Goal: Task Accomplishment & Management: Manage account settings

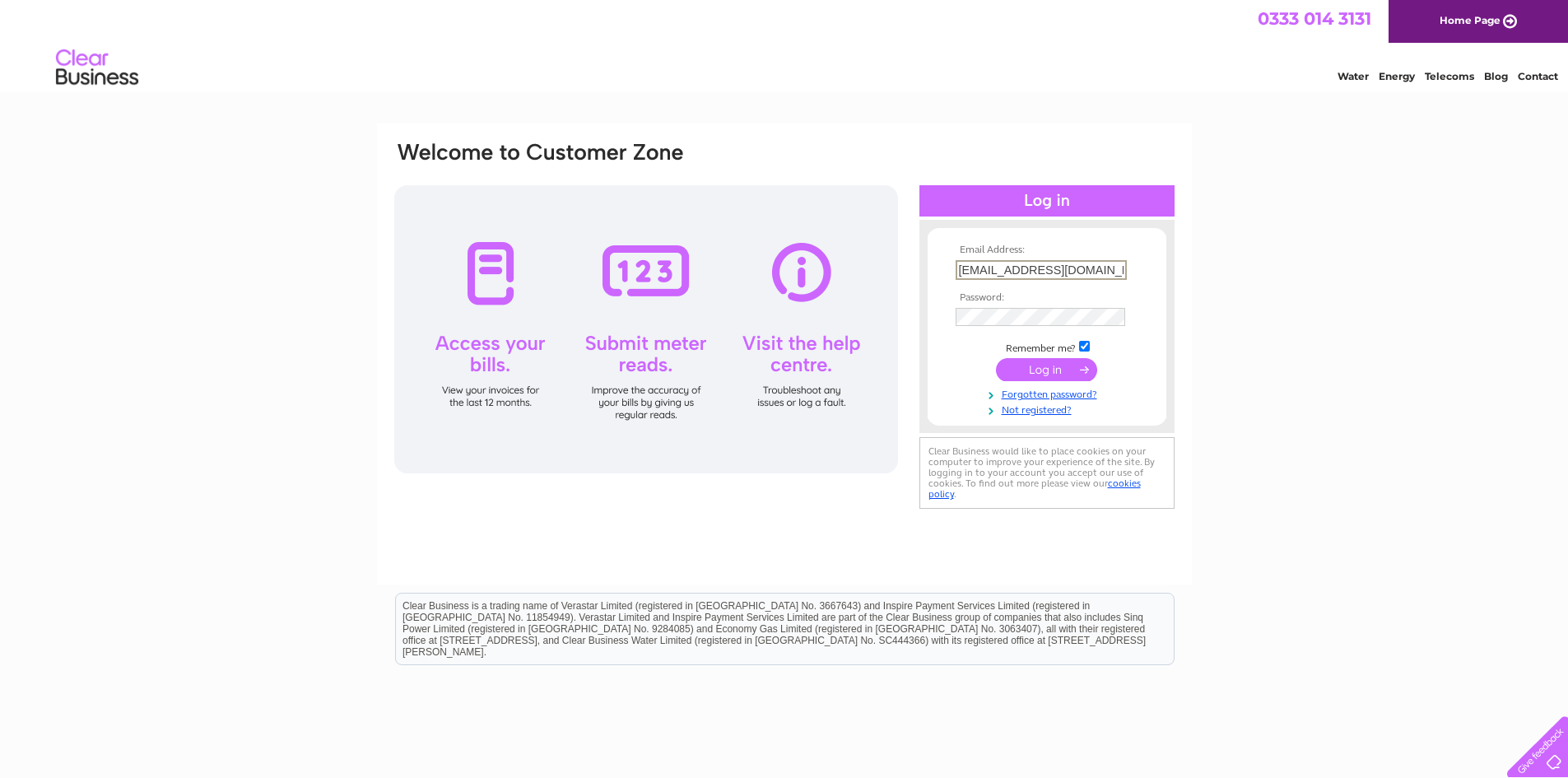
drag, startPoint x: 958, startPoint y: 267, endPoint x: 1040, endPoint y: 262, distance: 82.2
click at [1040, 262] on input "enquiries@murraymartinservices.co.uk" at bounding box center [1040, 270] width 171 height 20
type input "rickybennett3@sky.com"
click at [1045, 365] on input "submit" at bounding box center [1046, 368] width 101 height 23
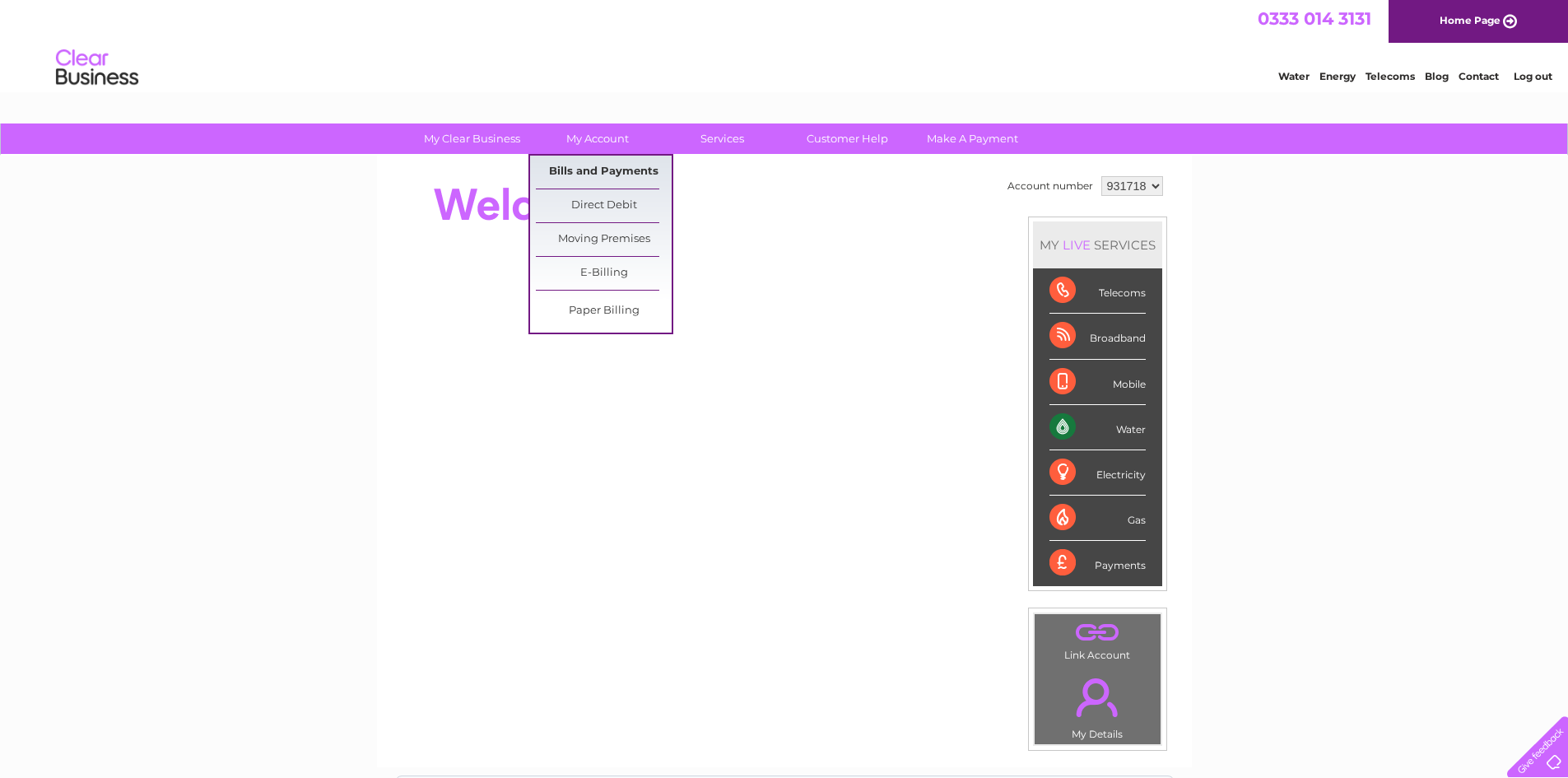
click at [603, 172] on link "Bills and Payments" at bounding box center [603, 172] width 136 height 33
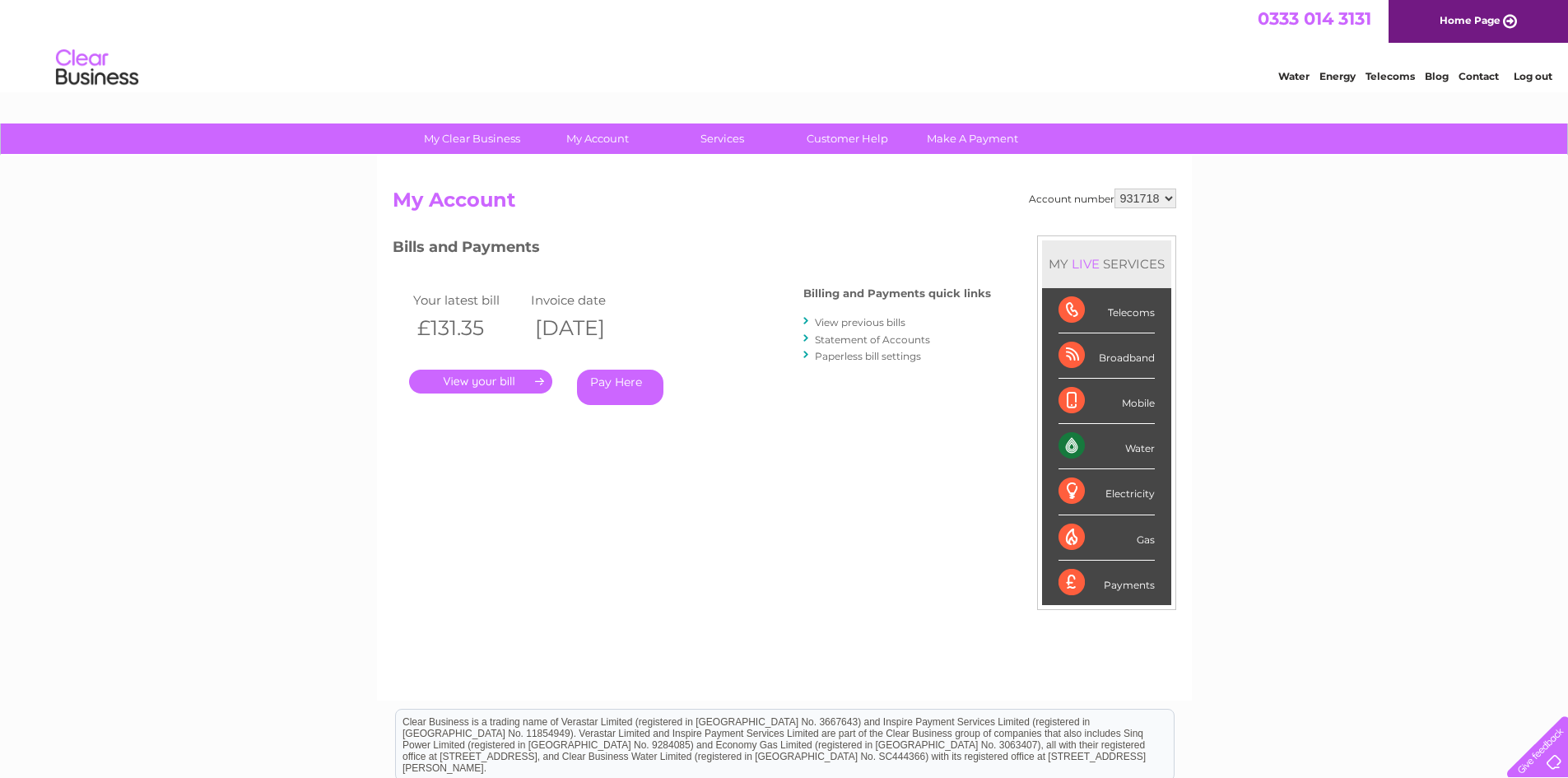
click at [465, 380] on link "." at bounding box center [480, 381] width 144 height 24
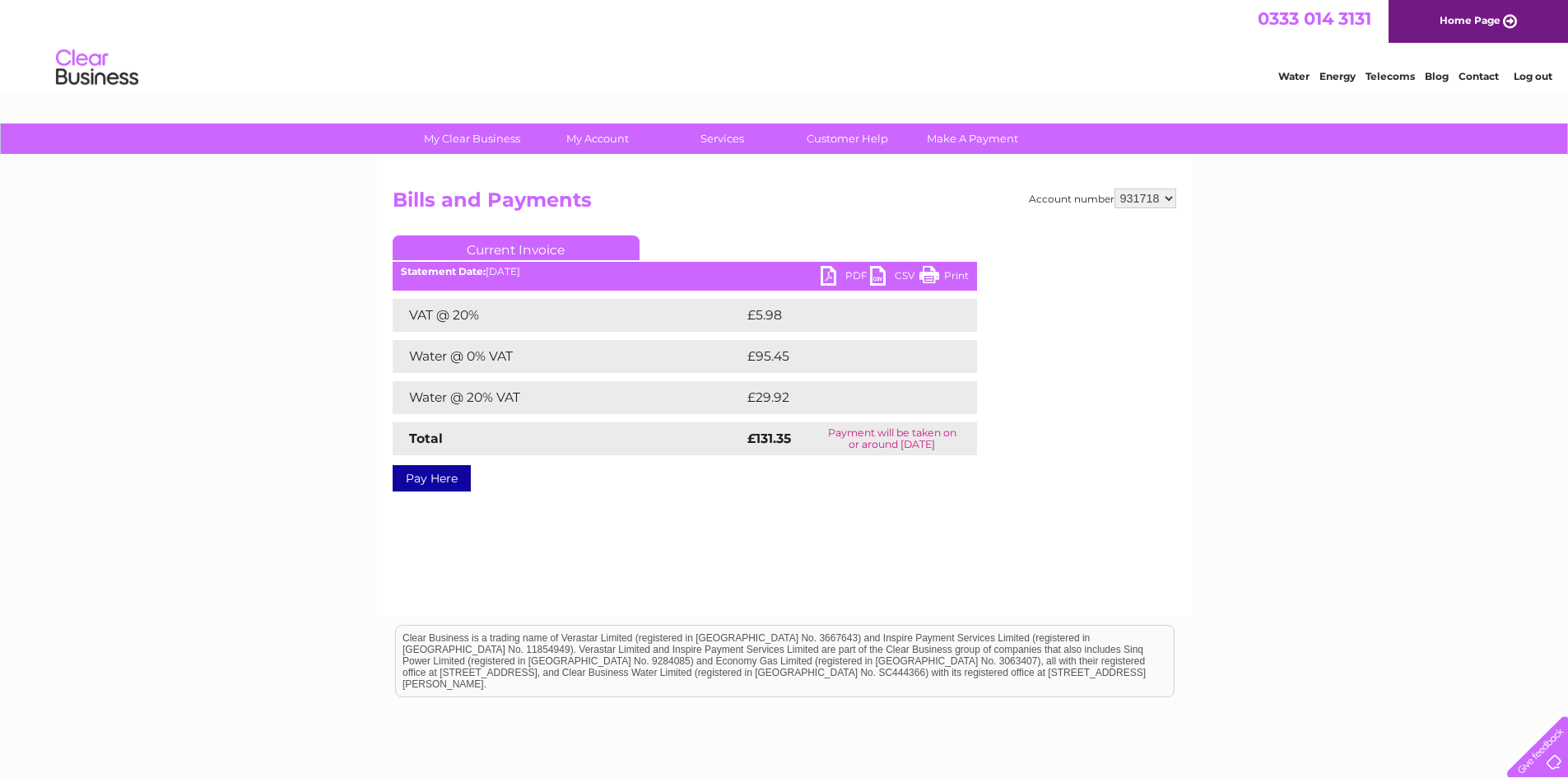
click at [850, 271] on link "PDF" at bounding box center [845, 278] width 49 height 24
